Goal: Task Accomplishment & Management: Complete application form

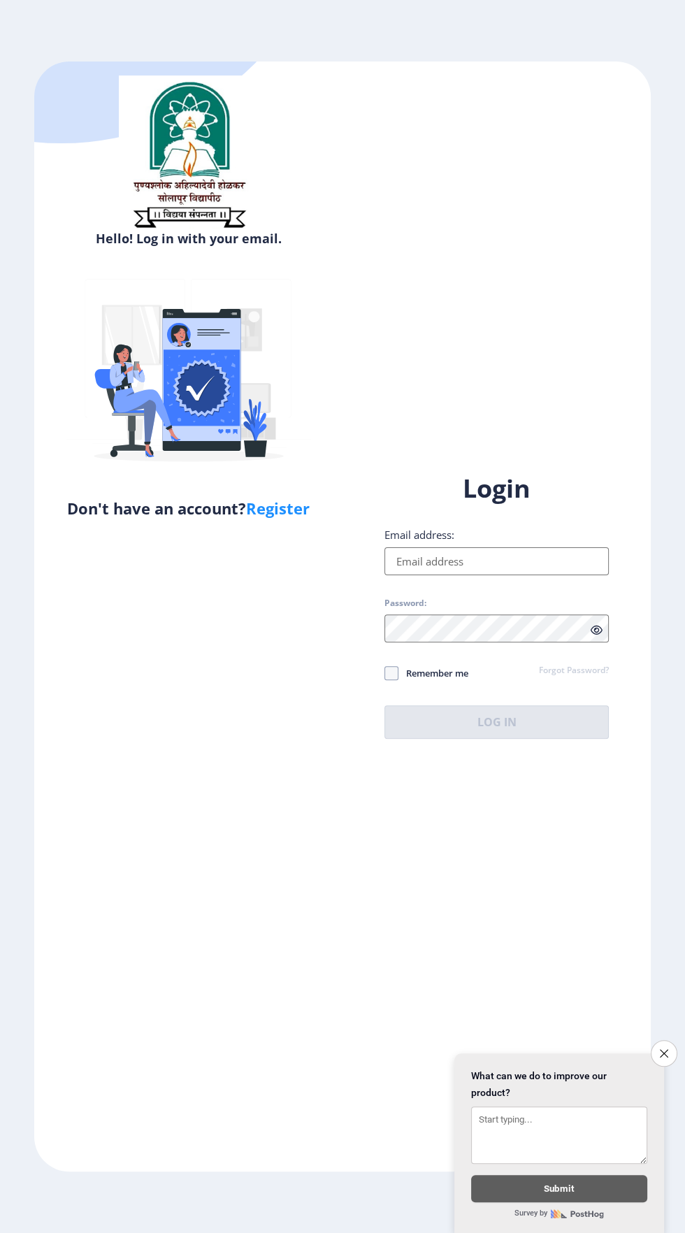
click at [522, 575] on input "Email address:" at bounding box center [497, 561] width 224 height 28
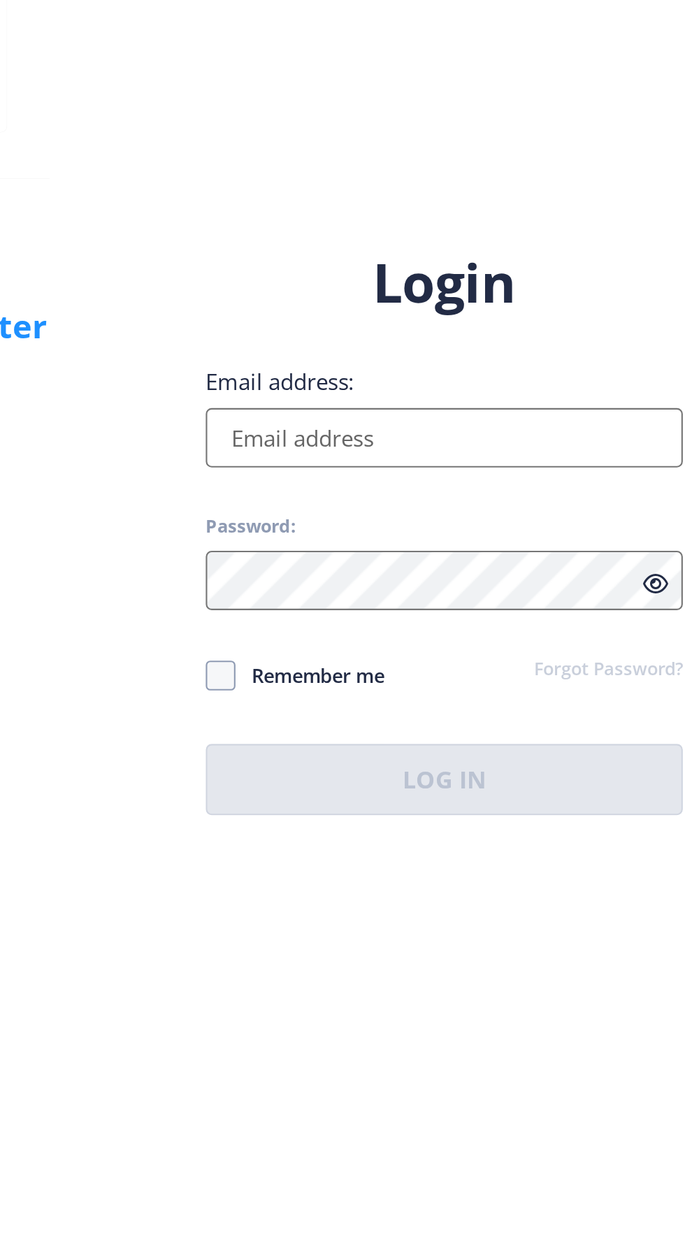
type input "[EMAIL_ADDRESS][DOMAIN_NAME]"
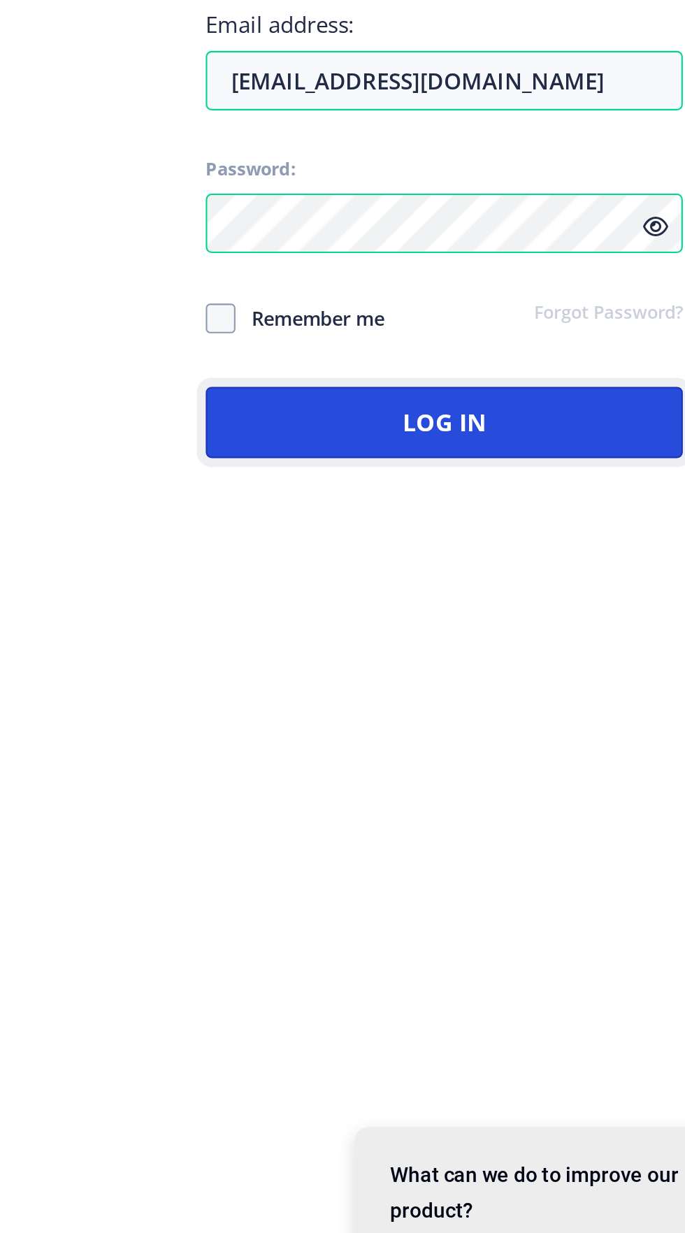
click at [535, 739] on button "Log In" at bounding box center [497, 722] width 224 height 34
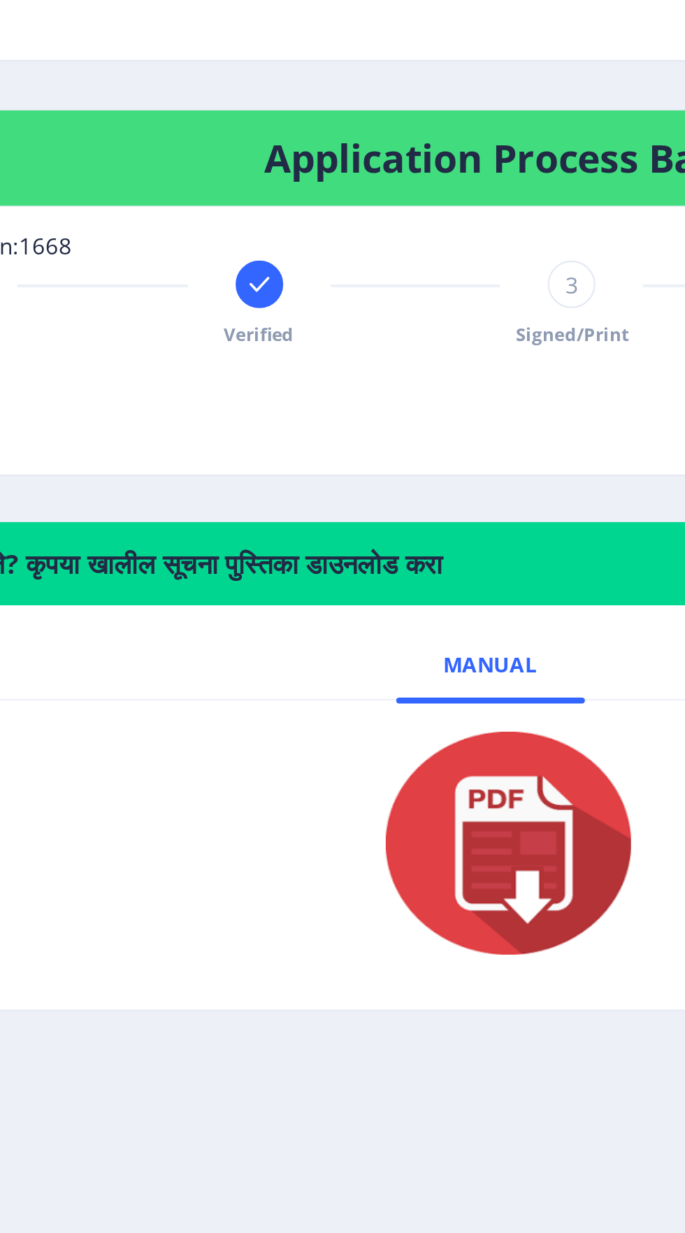
click at [365, 782] on img at bounding box center [362, 779] width 140 height 112
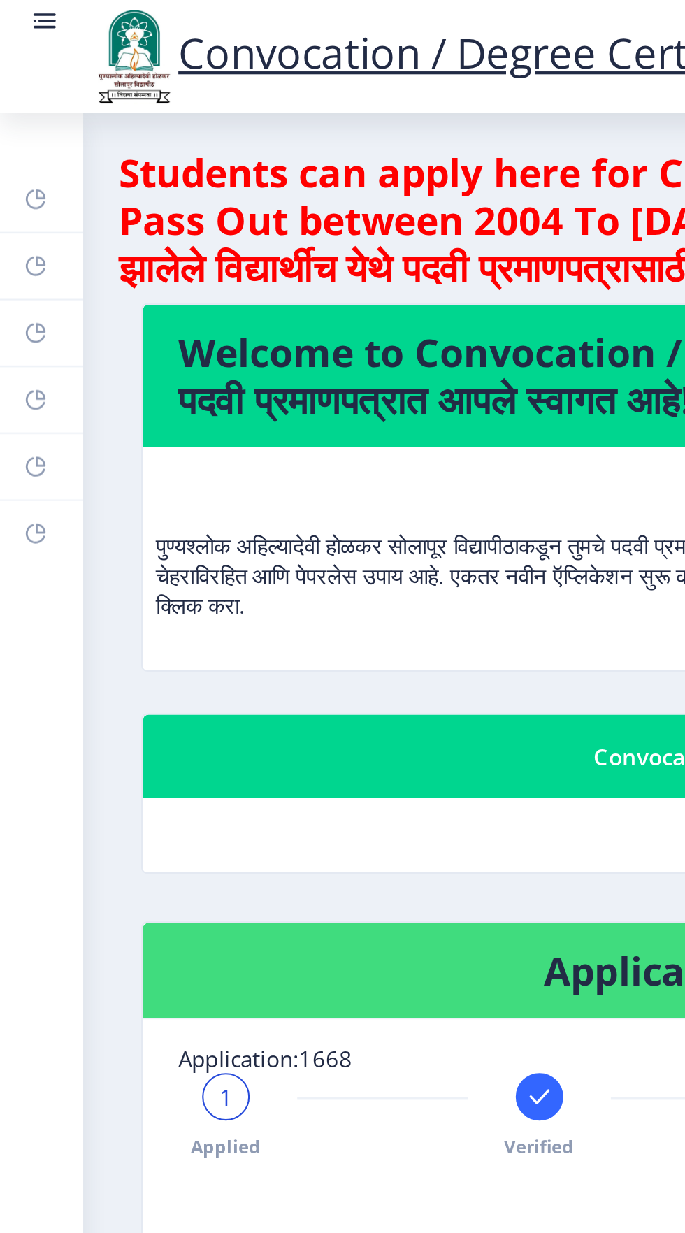
click at [19, 217] on rect at bounding box center [16, 219] width 11 height 11
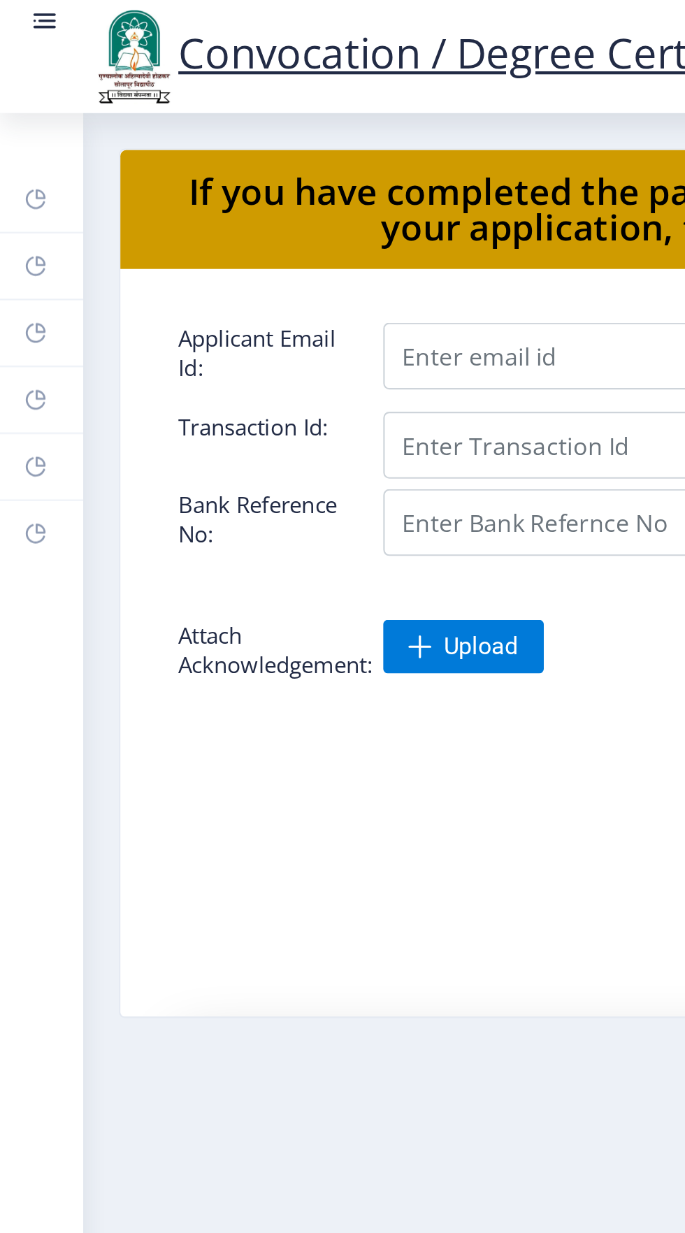
click at [19, 247] on rect at bounding box center [16, 250] width 11 height 11
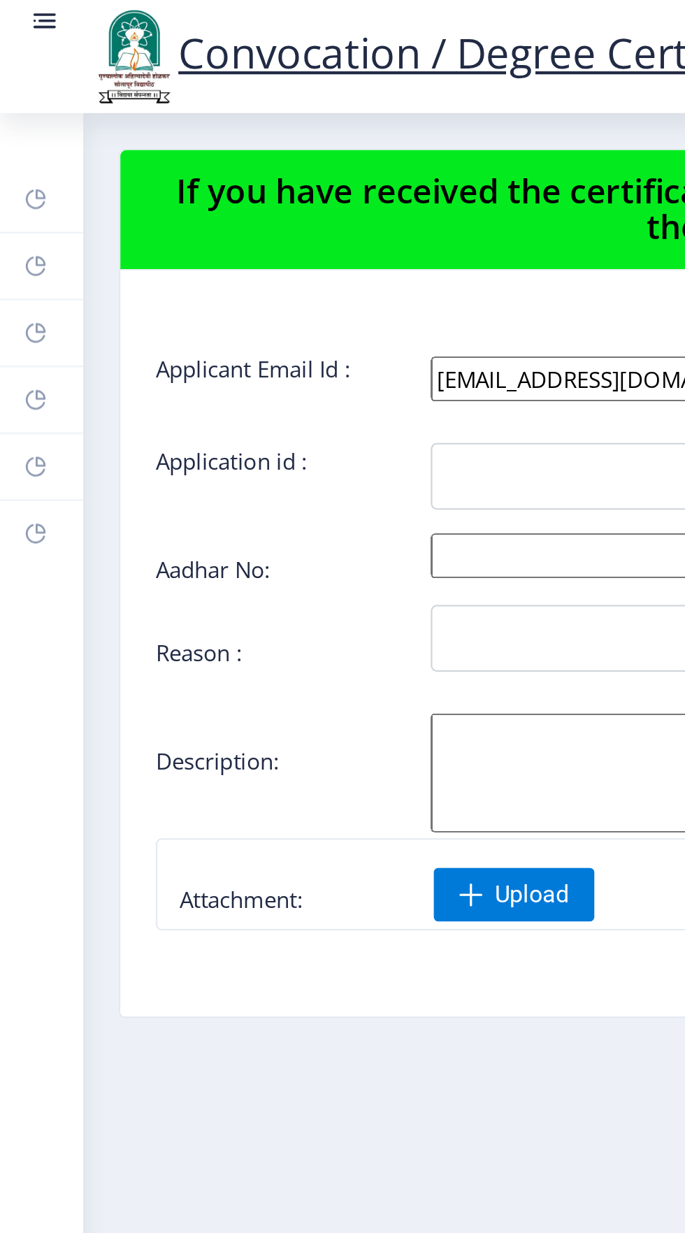
click at [24, 185] on link "Myapplication" at bounding box center [19, 188] width 39 height 31
